Goal: Information Seeking & Learning: Learn about a topic

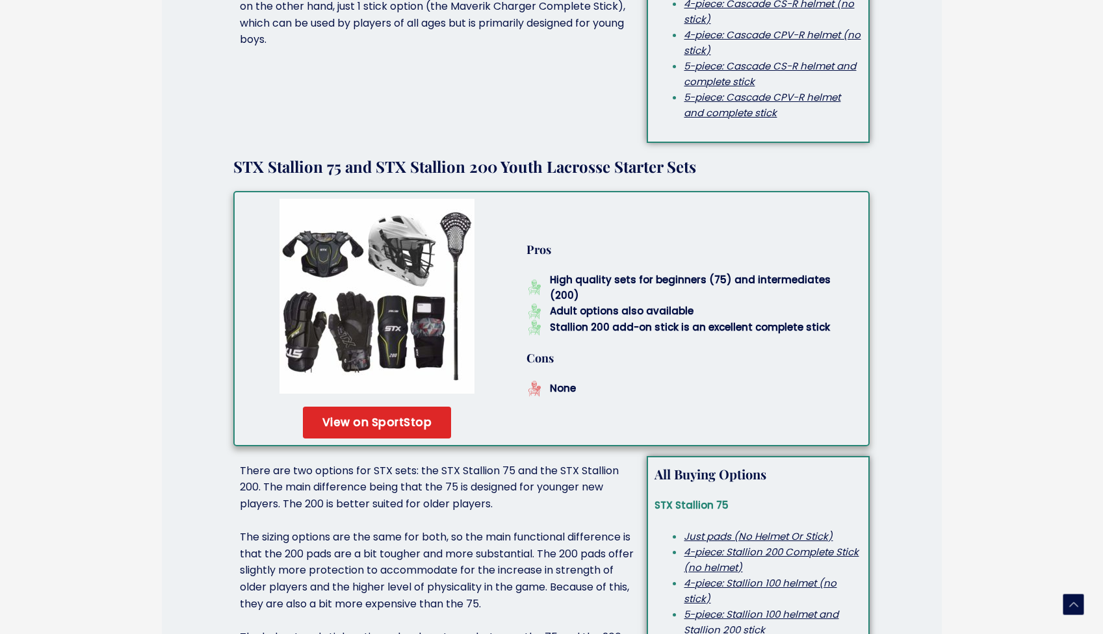
scroll to position [2579, 0]
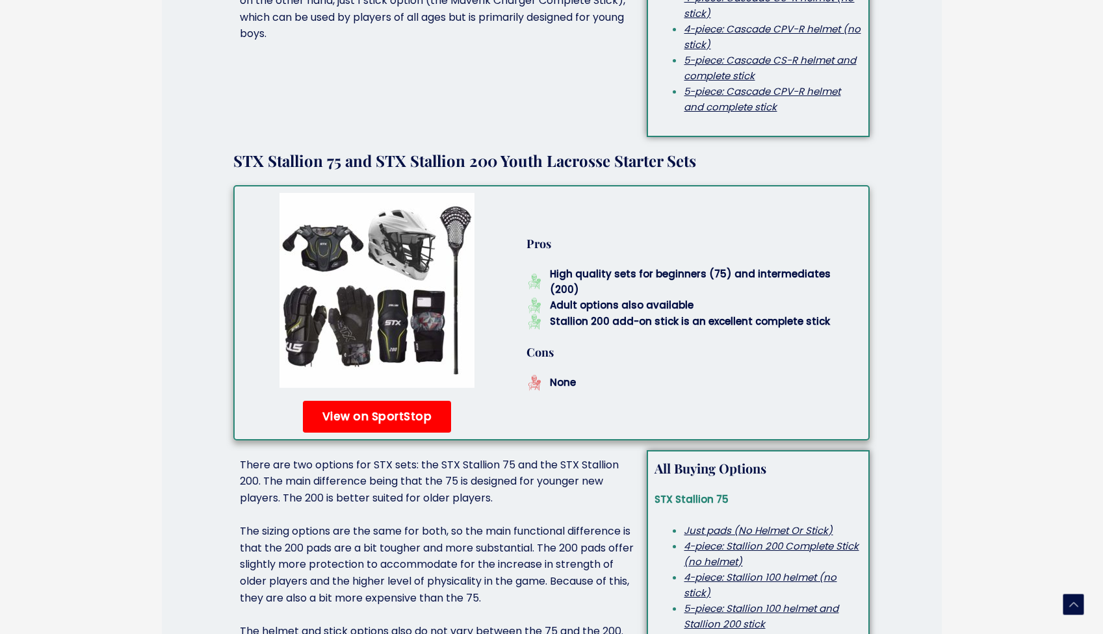
click at [360, 411] on span "View on SportStop" at bounding box center [377, 416] width 110 height 11
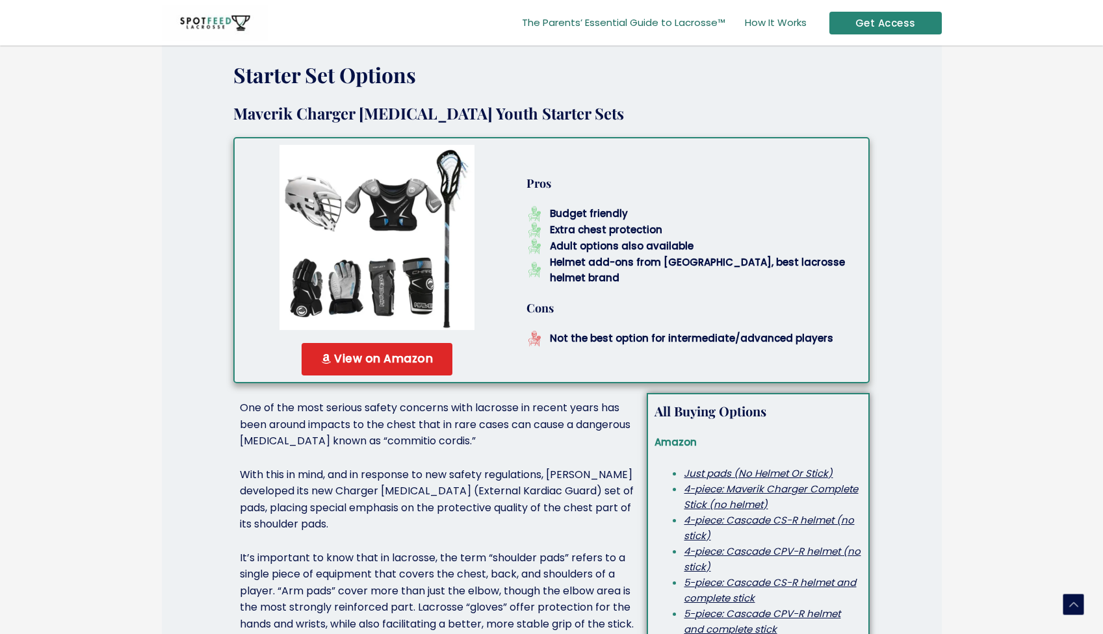
scroll to position [1834, 0]
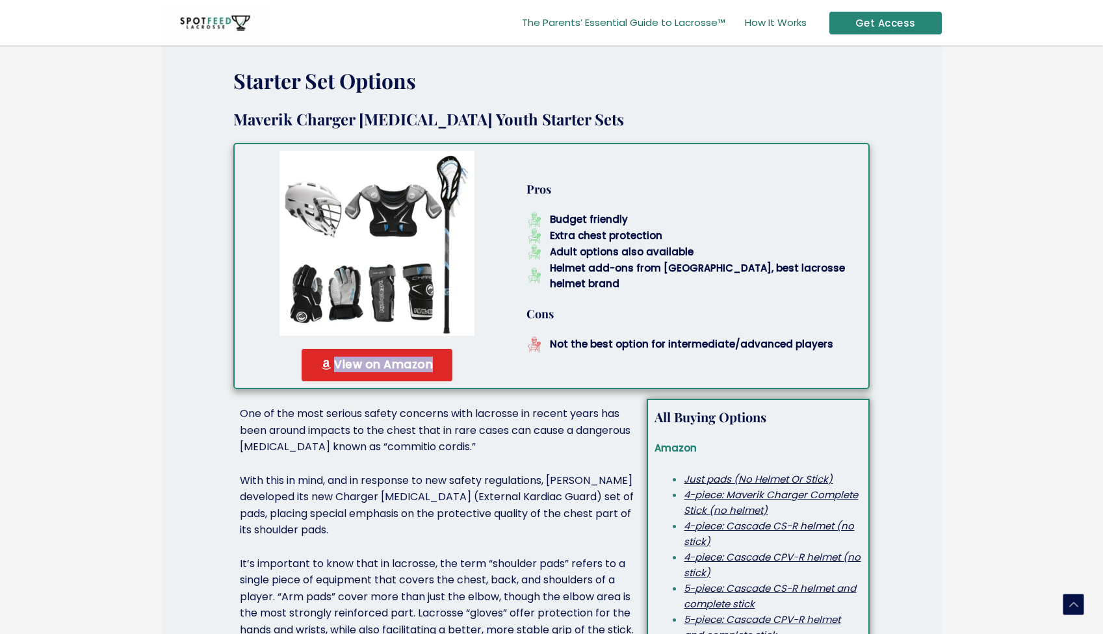
click at [461, 351] on div "View on Amazon" at bounding box center [377, 365] width 272 height 32
click at [403, 359] on span "View on Amazon" at bounding box center [383, 365] width 99 height 12
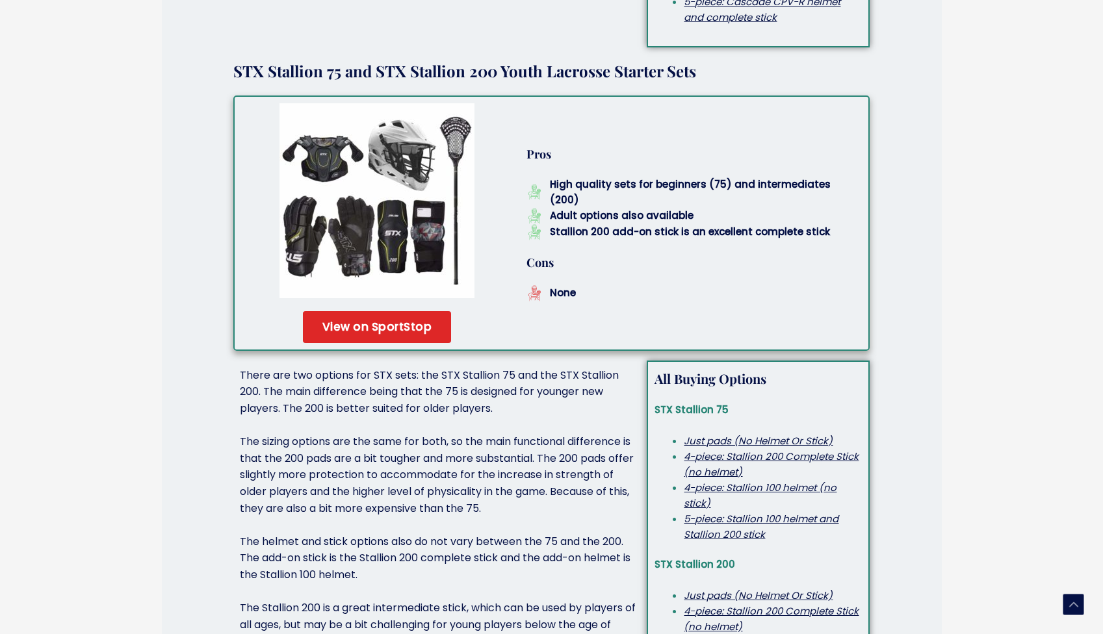
scroll to position [2681, 0]
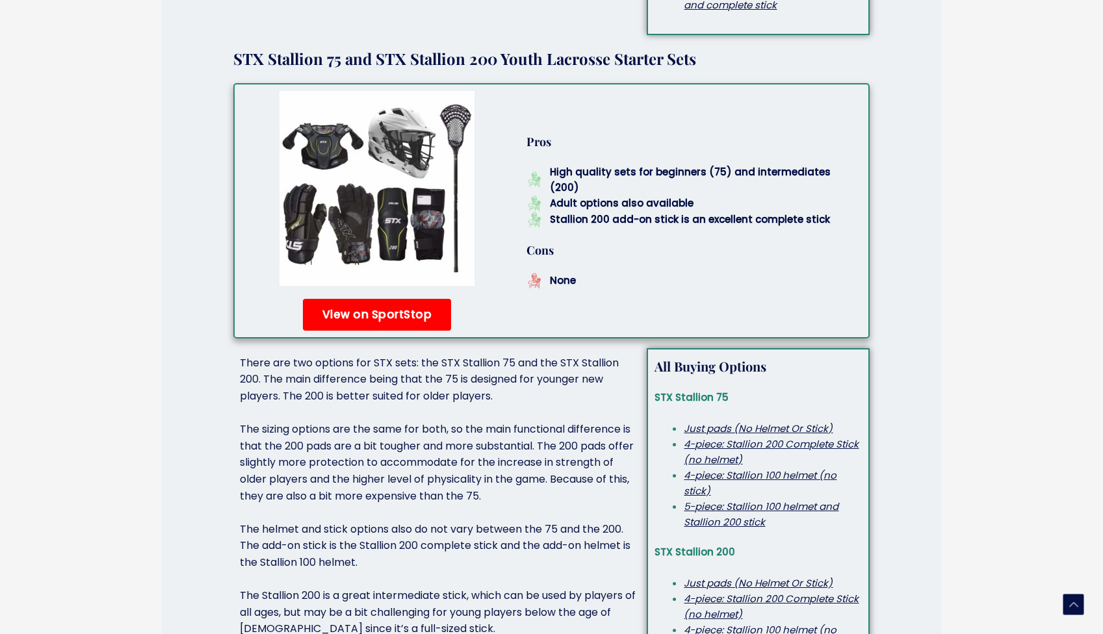
click at [420, 309] on span "View on SportStop" at bounding box center [377, 314] width 110 height 11
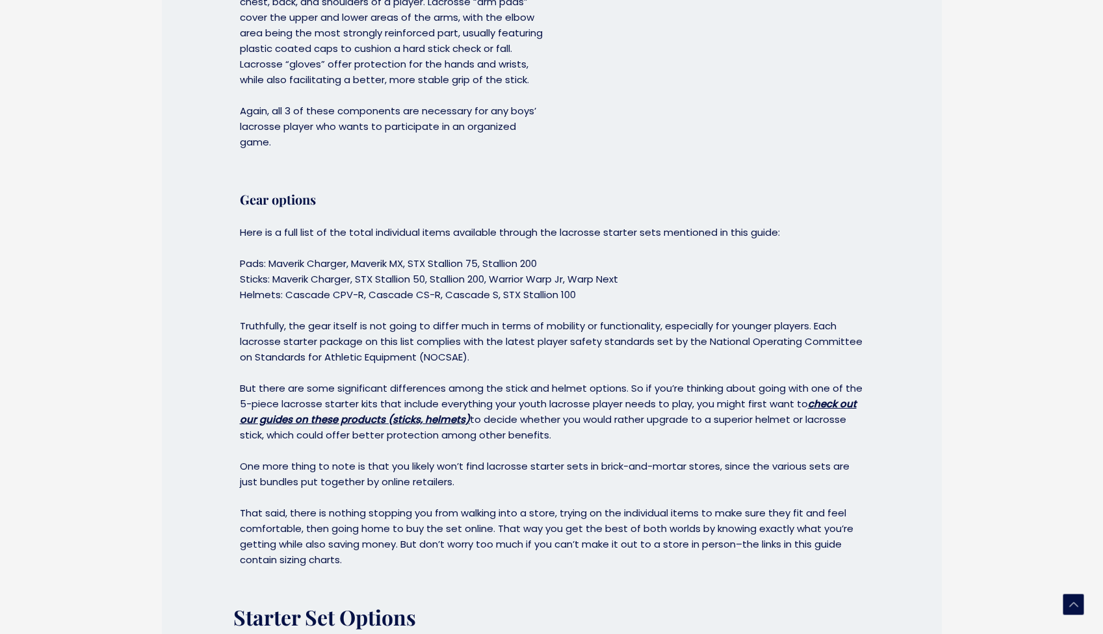
scroll to position [1352, 0]
